Goal: Information Seeking & Learning: Learn about a topic

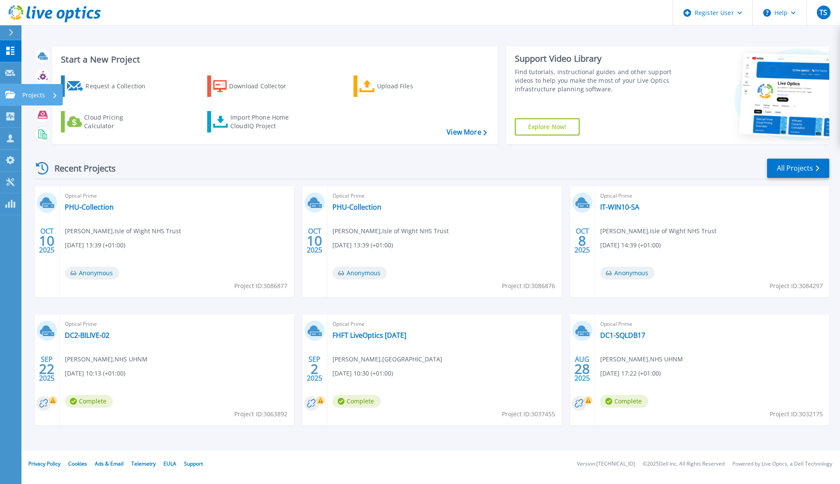
click at [11, 95] on icon at bounding box center [10, 94] width 10 height 7
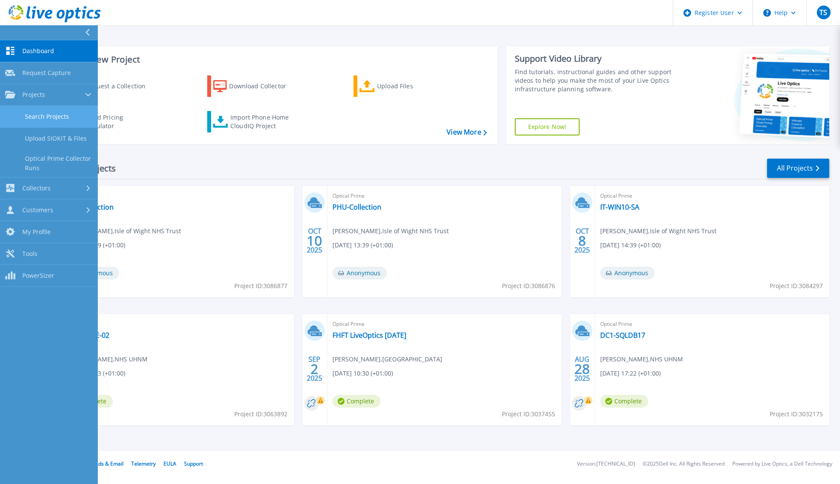
click at [63, 114] on link "Search Projects" at bounding box center [49, 117] width 98 height 22
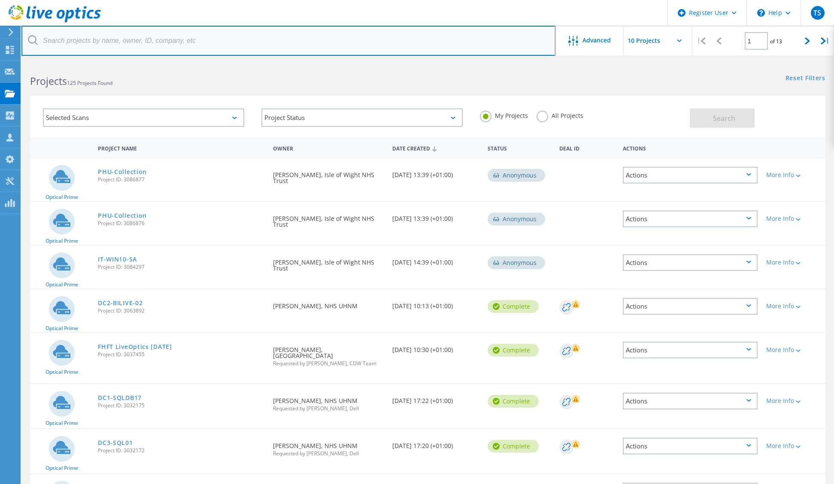
click at [139, 42] on input "text" at bounding box center [288, 41] width 534 height 30
type input "bedford"
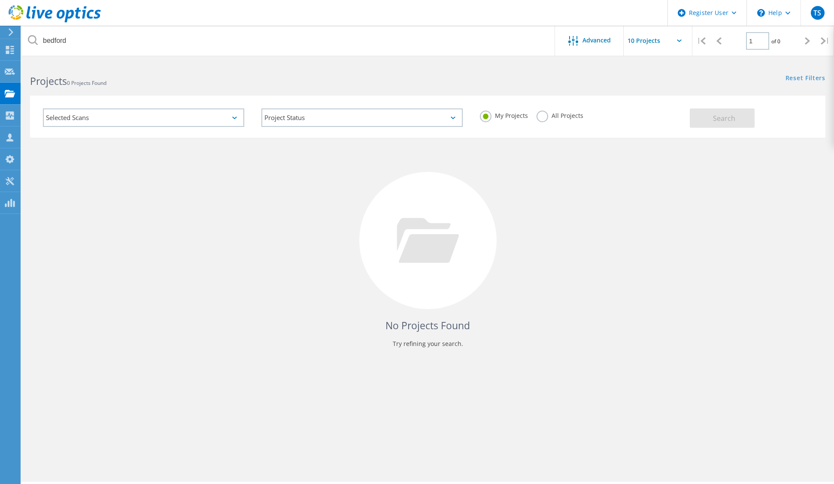
click at [567, 112] on label "All Projects" at bounding box center [559, 115] width 47 height 8
click at [0, 0] on input "All Projects" at bounding box center [0, 0] width 0 height 0
click at [736, 118] on button "Search" at bounding box center [721, 118] width 65 height 19
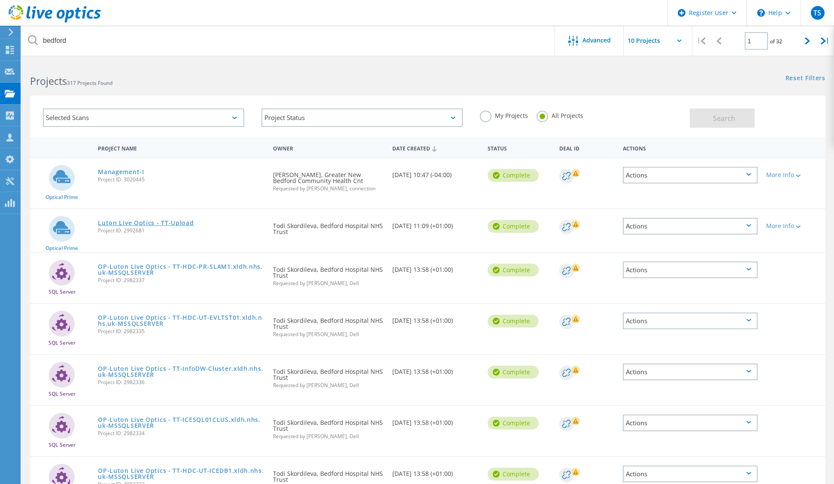
click at [168, 223] on link "Luton Live Optics - TT-Upload" at bounding box center [146, 223] width 96 height 6
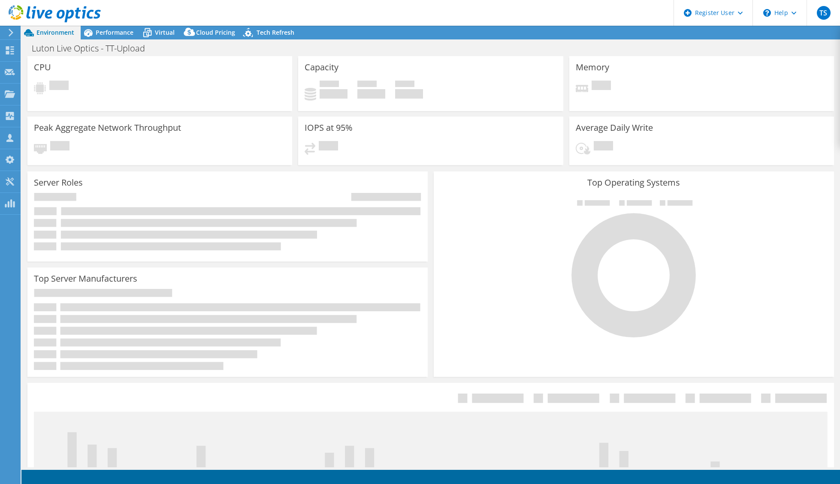
select select "EULondon"
select select "GBP"
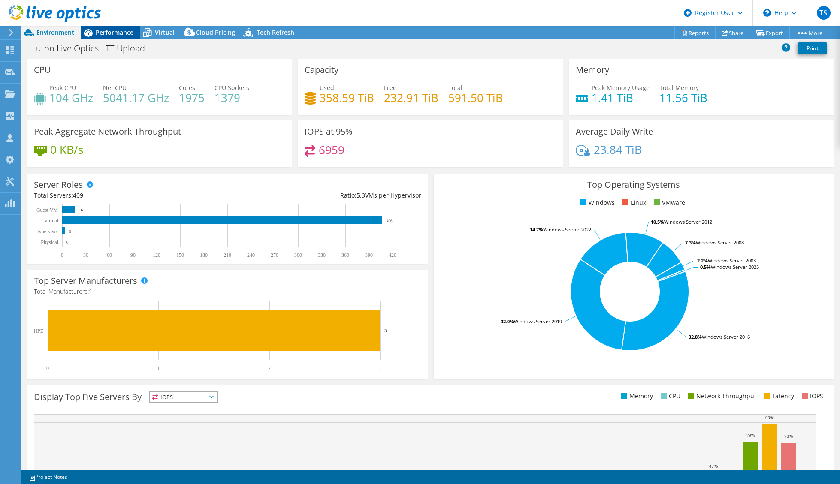
click at [135, 29] on div "Performance" at bounding box center [110, 33] width 59 height 14
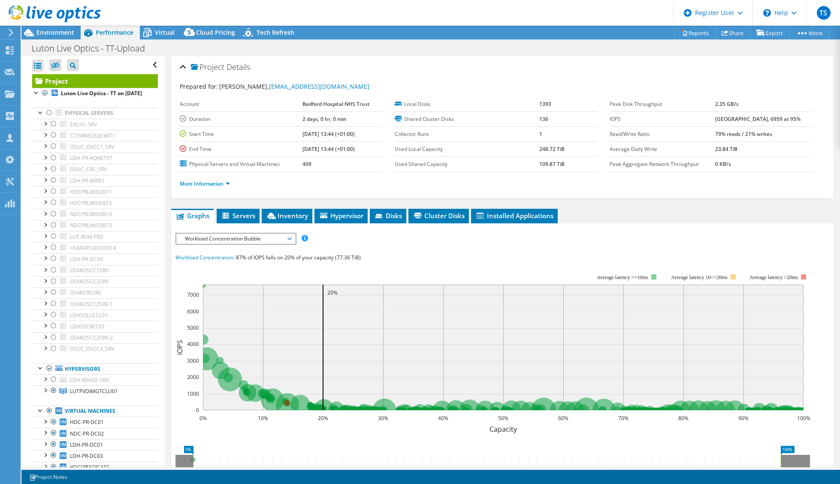
click at [267, 241] on span "Workload Concentration Bubble" at bounding box center [236, 239] width 110 height 10
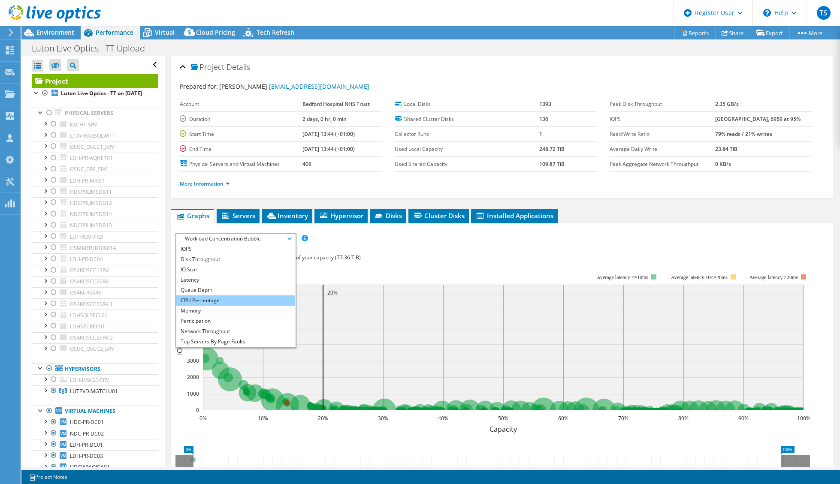
click at [209, 302] on li "CPU Percentage" at bounding box center [235, 301] width 119 height 10
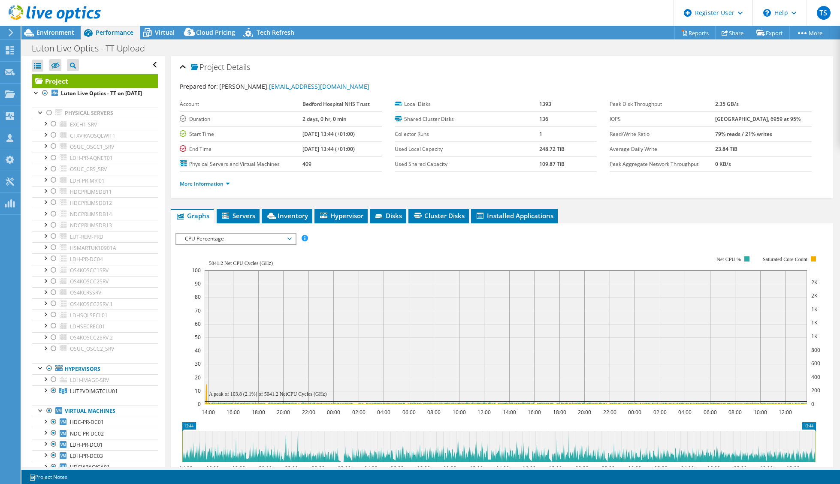
click at [249, 239] on span "CPU Percentage" at bounding box center [236, 239] width 110 height 10
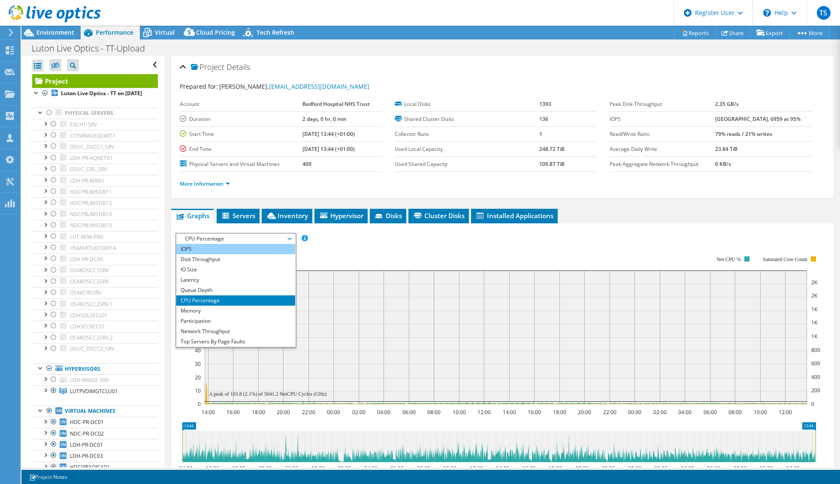
click at [206, 253] on li "IOPS" at bounding box center [235, 249] width 119 height 10
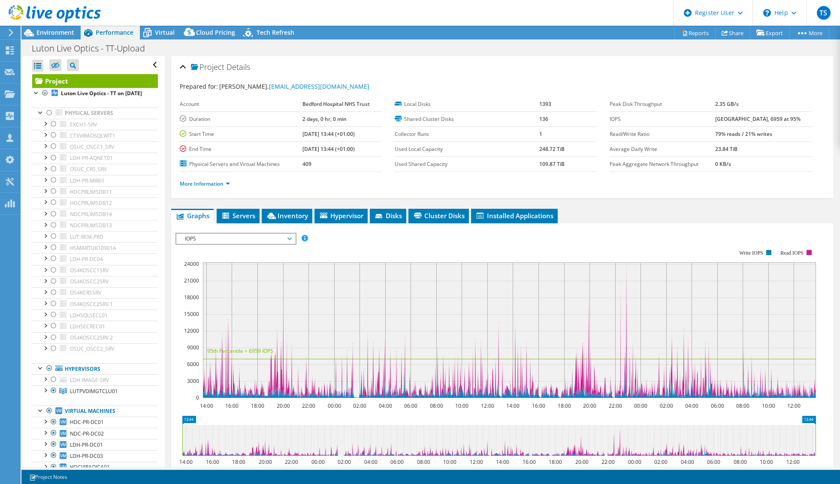
click at [508, 225] on div "IOPS Disk Throughput IO Size Latency Queue Depth CPU Percentage Memory Page Fau…" at bounding box center [501, 375] width 653 height 302
